Goal: Task Accomplishment & Management: Manage account settings

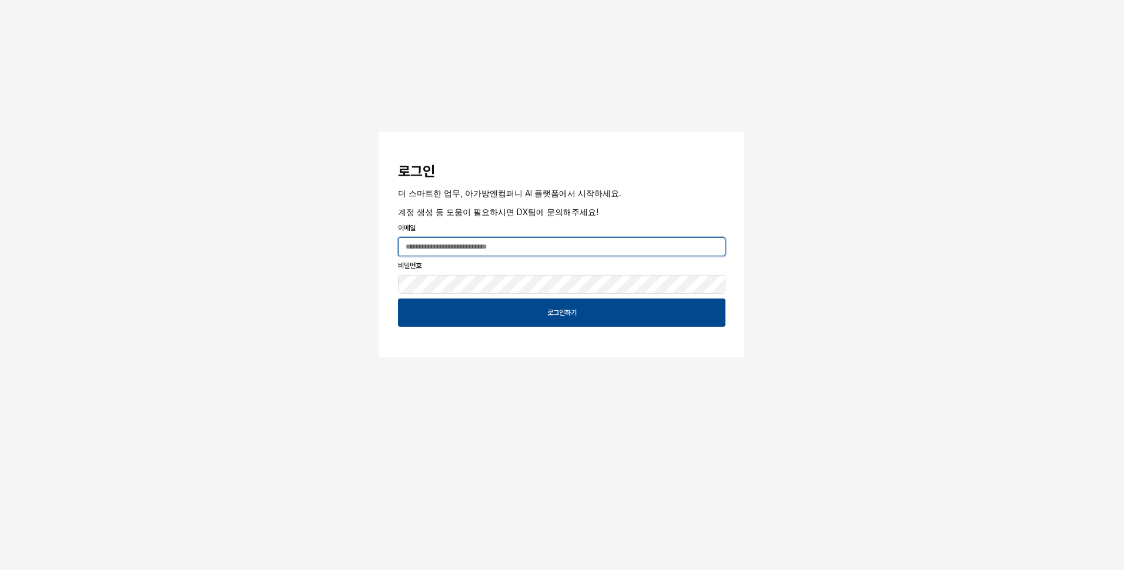
click at [452, 253] on input "App Frame" at bounding box center [561, 247] width 326 height 18
type input "**********"
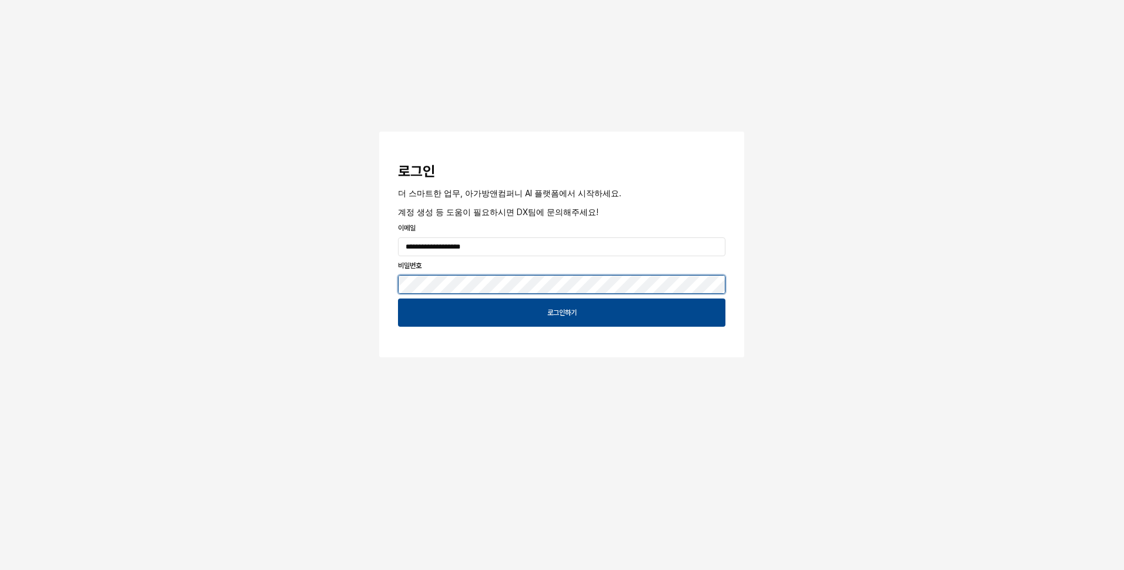
click at [379, 132] on button "App Frame" at bounding box center [383, 134] width 9 height 4
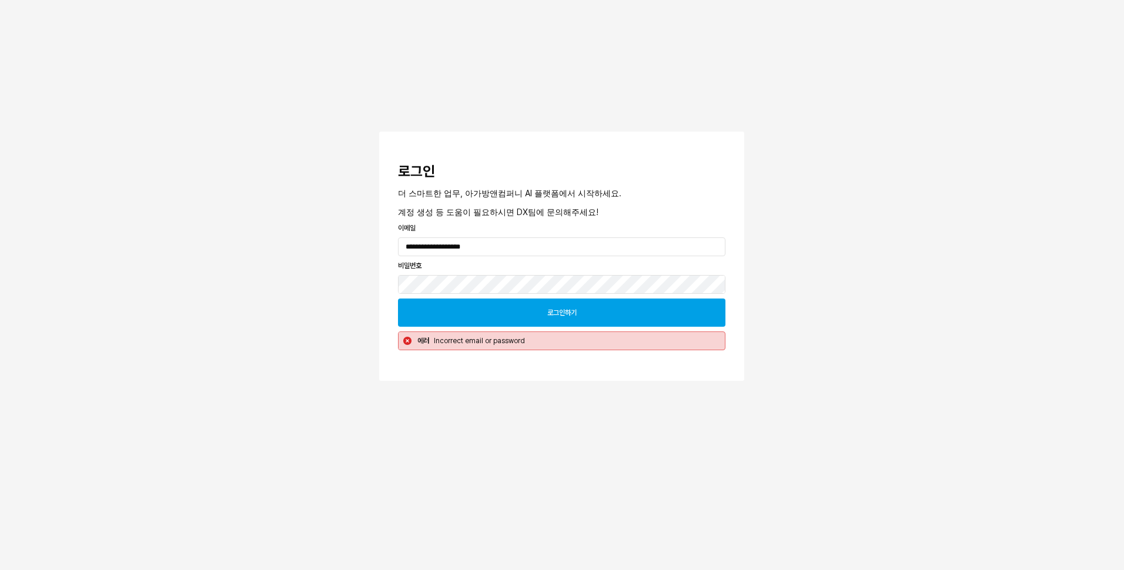
click at [532, 309] on div "로그인하기" at bounding box center [561, 312] width 317 height 27
